Goal: Task Accomplishment & Management: Use online tool/utility

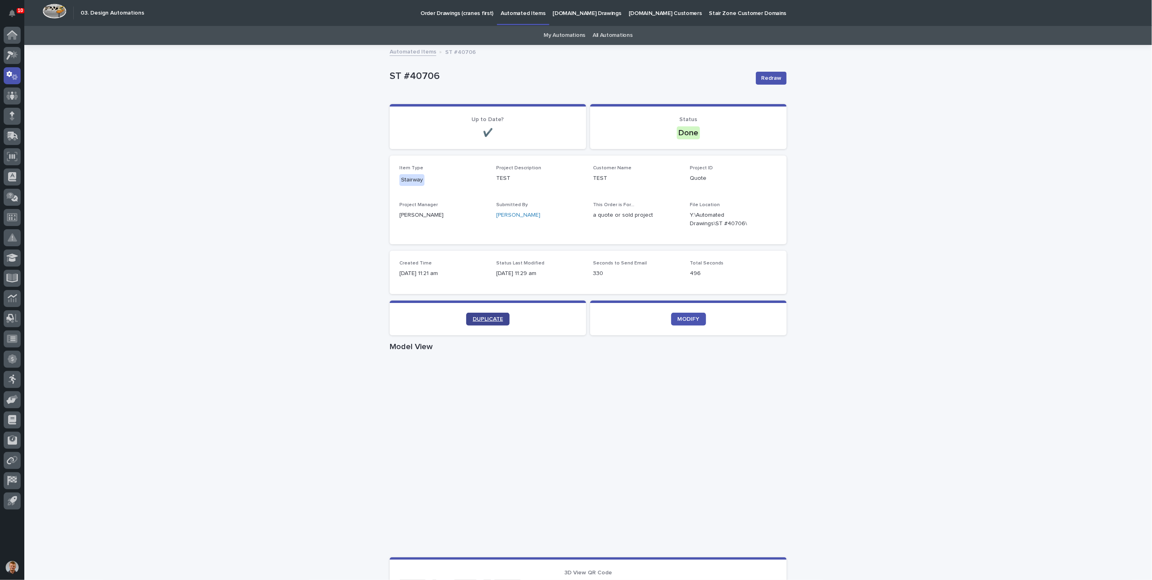
click at [479, 319] on span "DUPLICATE" at bounding box center [488, 319] width 30 height 6
click at [252, 198] on div "Loading... Saving… Loading... Saving… ST #40706 Redraw ST #40706 Redraw Sorry, …" at bounding box center [588, 469] width 1128 height 847
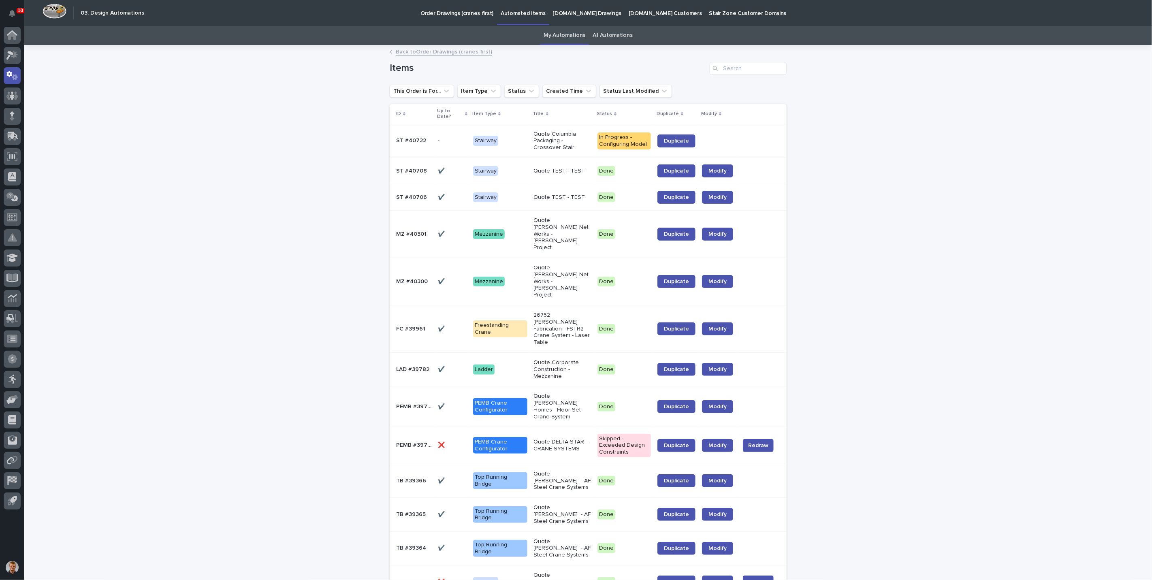
click at [515, 144] on p "Stairway" at bounding box center [500, 141] width 54 height 10
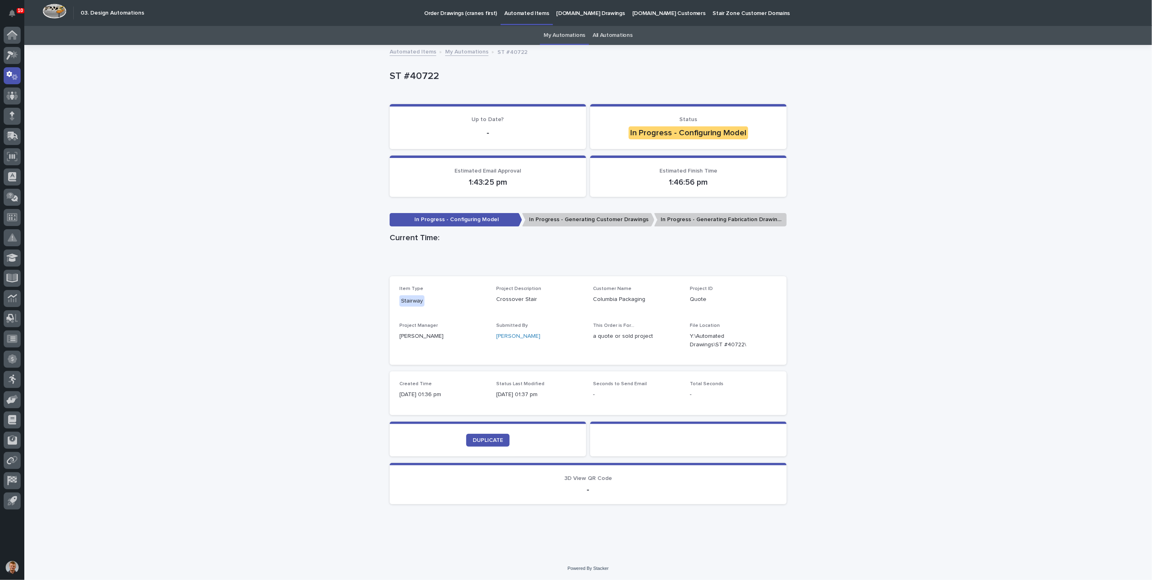
click at [890, 181] on div "Loading... Saving… Loading... Saving… ST #40722 ST #40722 Sorry, there was an e…" at bounding box center [588, 301] width 1128 height 511
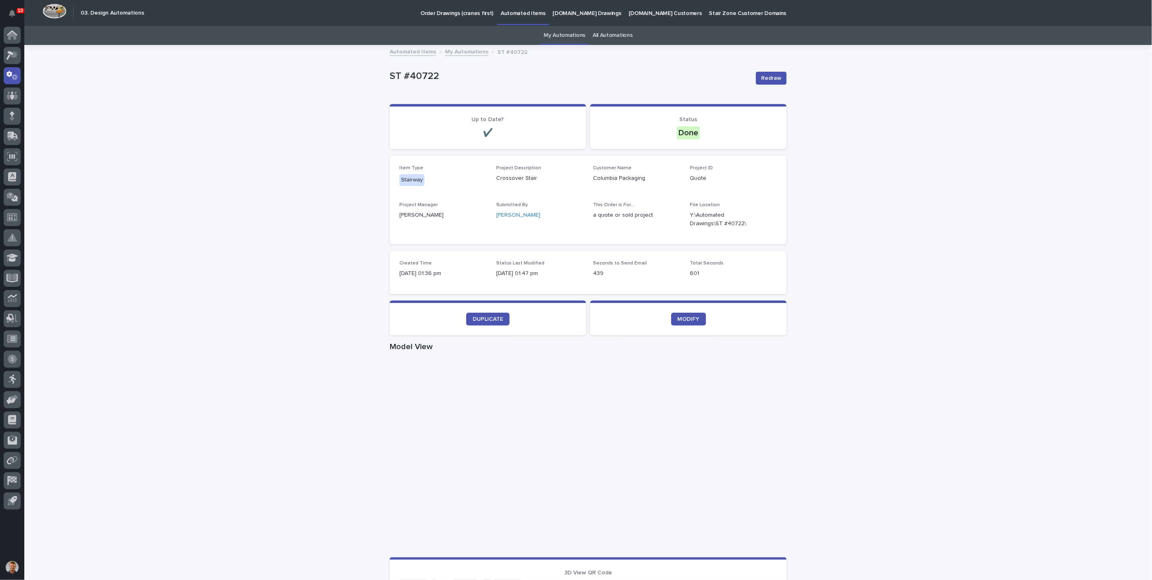
click at [238, 191] on div "Loading... Saving… Loading... Saving… ST #40722 Redraw ST #40722 Redraw Sorry, …" at bounding box center [588, 469] width 1128 height 847
click at [455, 49] on link "My Automations" at bounding box center [466, 51] width 43 height 9
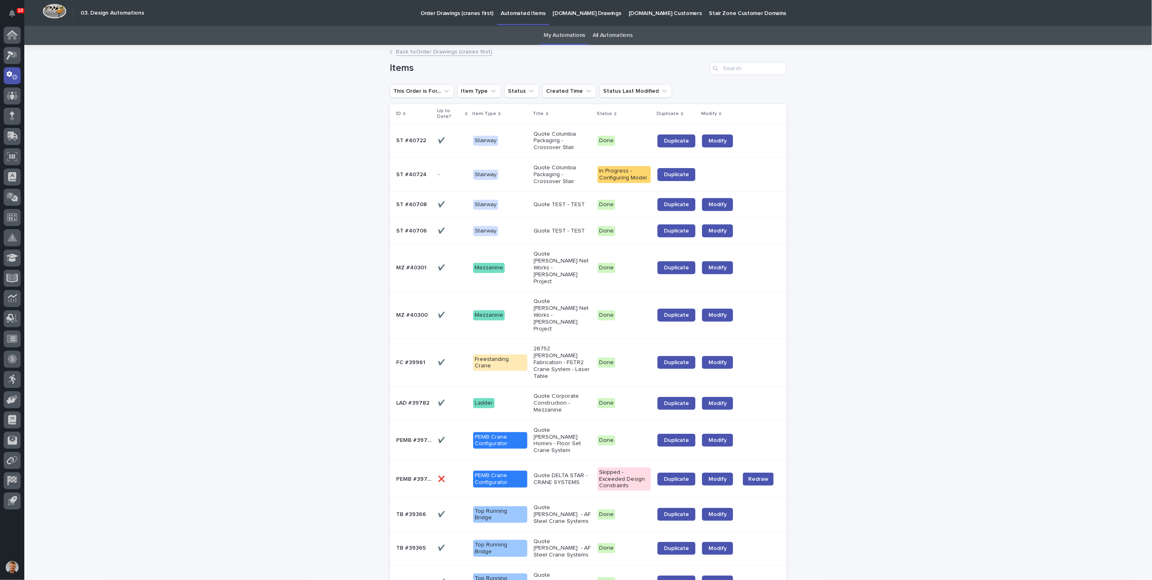
click at [507, 172] on p "Stairway" at bounding box center [500, 175] width 54 height 10
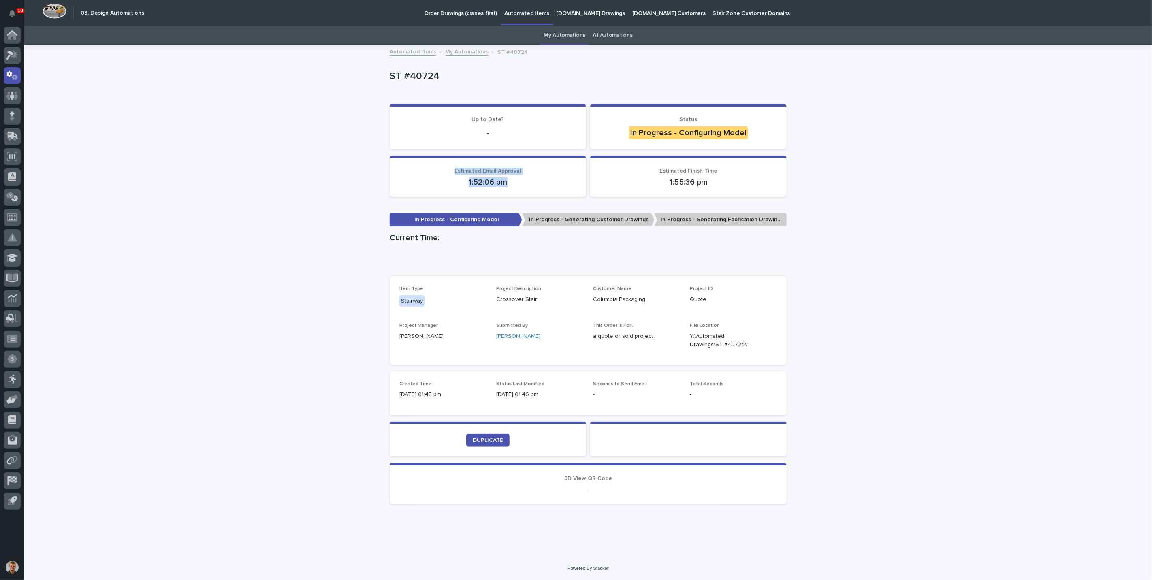
drag, startPoint x: 456, startPoint y: 171, endPoint x: 524, endPoint y: 179, distance: 68.2
click at [524, 179] on div "Estimated Email Approval 1:52:06 pm" at bounding box center [488, 178] width 177 height 20
click at [359, 173] on div "Loading... Saving… Loading... Saving… ST #40724 ST #40724 Sorry, there was an e…" at bounding box center [588, 301] width 1128 height 511
click at [338, 261] on div "Loading... Saving… Loading... Saving… ST #40724 ST #40724 Sorry, there was an e…" at bounding box center [588, 301] width 1128 height 511
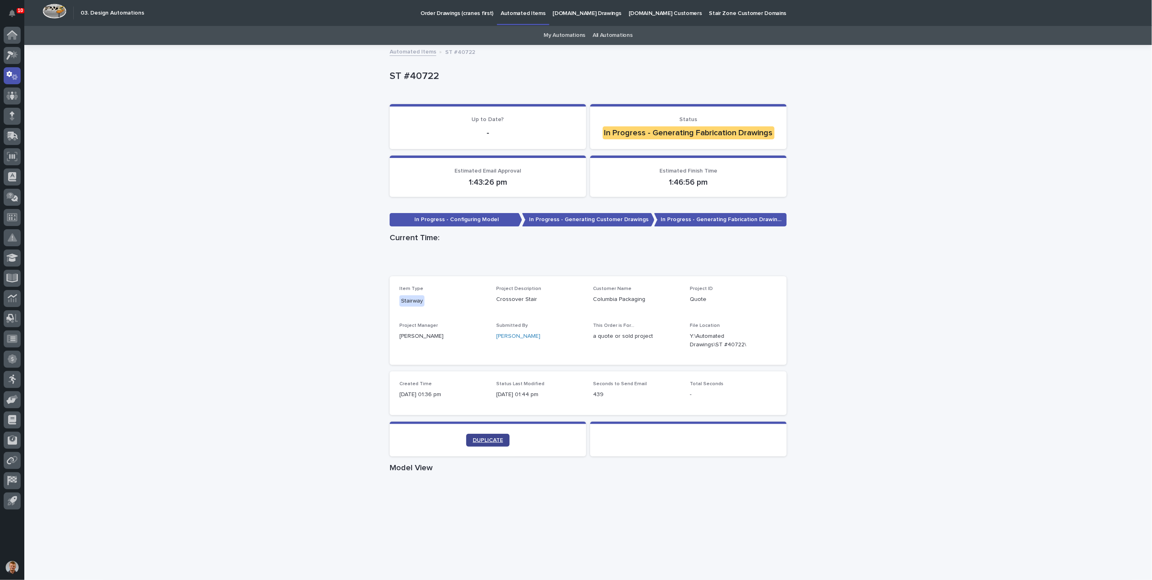
click at [490, 442] on span "DUPLICATE" at bounding box center [488, 441] width 30 height 6
